Goal: Information Seeking & Learning: Learn about a topic

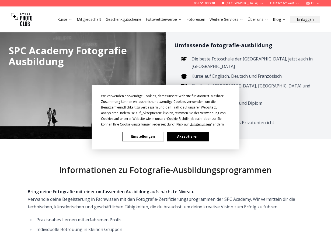
click at [201, 135] on button "Akzeptieren" at bounding box center [187, 135] width 41 height 9
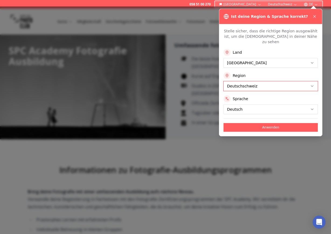
click at [262, 81] on button "Deutschschweiz" at bounding box center [271, 86] width 94 height 10
click at [252, 81] on button "Deutschschweiz" at bounding box center [271, 86] width 94 height 10
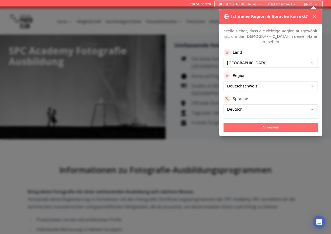
click at [271, 123] on button "Anwenden" at bounding box center [271, 127] width 94 height 9
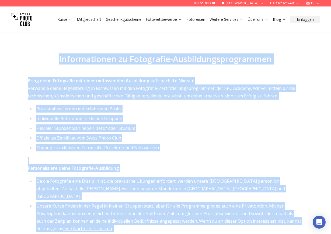
drag, startPoint x: 331, startPoint y: 134, endPoint x: 242, endPoint y: 232, distance: 132.0
click at [242, 232] on div "Informationen zu Fotografie-Ausbildungsprogrammen Bring deine Fotografie mit ei…" at bounding box center [165, 223] width 331 height 390
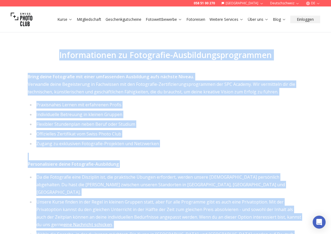
click at [220, 124] on ul "Praxisnahes Lernen mit erfahrenen Profis Individuelle Betreuung in kleinen Grup…" at bounding box center [166, 124] width 276 height 46
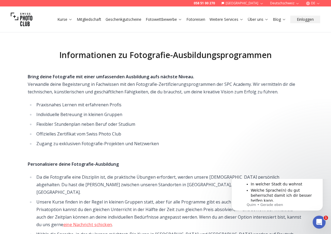
scroll to position [0, 0]
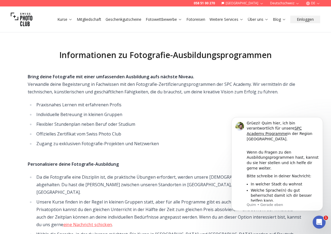
drag, startPoint x: 220, startPoint y: 124, endPoint x: 211, endPoint y: 124, distance: 8.6
click at [220, 124] on ul "Praxisnahes Lernen mit erfahrenen Profis Individuelle Betreuung in kleinen Grup…" at bounding box center [166, 124] width 276 height 46
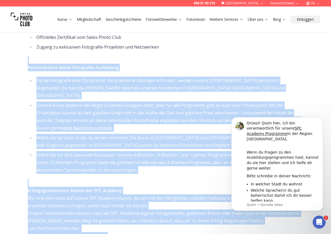
scroll to position [221, 0]
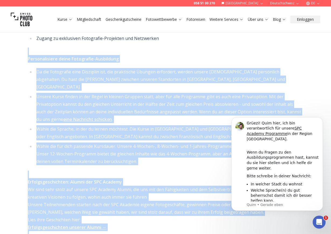
drag, startPoint x: 124, startPoint y: 141, endPoint x: 168, endPoint y: 233, distance: 102.3
click at [168, 233] on span "Bring deine Fotografie mit einer umfassenden Ausbildung aufs nächste Niveau. Ve…" at bounding box center [166, 126] width 276 height 316
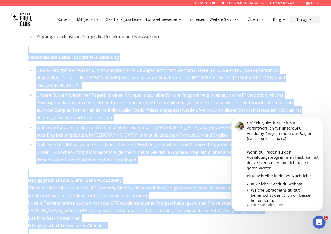
click at [112, 123] on li "Wähle die Sprache, in der du lernen möchtest. Die Kurse in Zürich und Stuttgart…" at bounding box center [169, 130] width 269 height 15
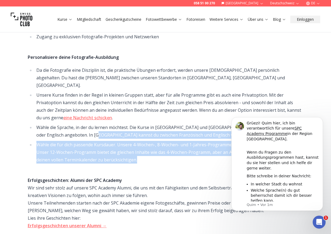
drag, startPoint x: 81, startPoint y: 111, endPoint x: 129, endPoint y: 137, distance: 55.1
click at [129, 137] on ul "Da die Fotografie eine Disziplin ist, die praktische Übungen erfordert, werden …" at bounding box center [166, 114] width 276 height 97
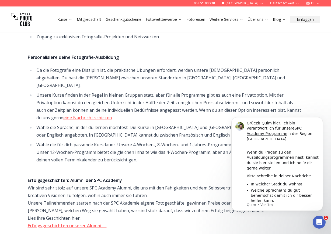
click at [138, 145] on span "Bring deine Fotografie mit einer umfassenden Ausbildung aufs nächste Niveau. Ve…" at bounding box center [166, 124] width 276 height 316
click at [321, 119] on icon "Dismiss notification" at bounding box center [321, 118] width 2 height 2
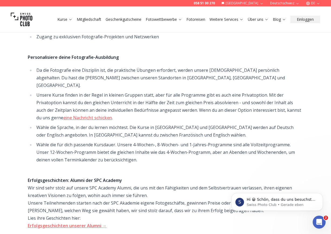
scroll to position [0, 0]
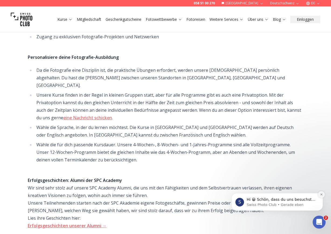
click at [319, 195] on button "Dismiss notification" at bounding box center [321, 194] width 7 height 7
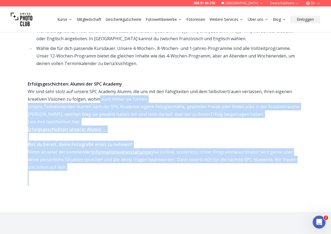
scroll to position [333, 0]
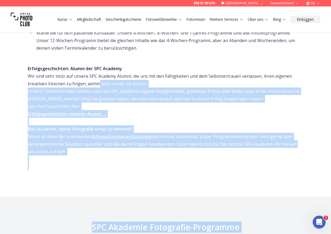
drag, startPoint x: 101, startPoint y: 172, endPoint x: 193, endPoint y: 233, distance: 110.1
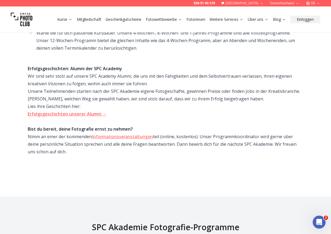
click at [154, 69] on div "Erfolgsgeschichten: Alumni der SPC Academy Wir sind sehr stolz auf unsere SPC A…" at bounding box center [166, 113] width 276 height 113
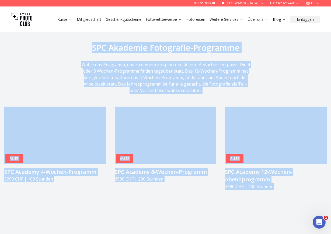
drag, startPoint x: 121, startPoint y: 161, endPoint x: 229, endPoint y: 233, distance: 129.8
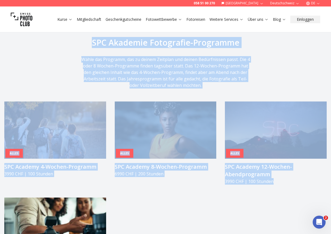
click at [180, 203] on div "Alles SPC Academy 4-Wochen-Programm 3990 CHF | 100 Stunden Alles SPC Academy 8-…" at bounding box center [165, 187] width 322 height 172
